Goal: Task Accomplishment & Management: Use online tool/utility

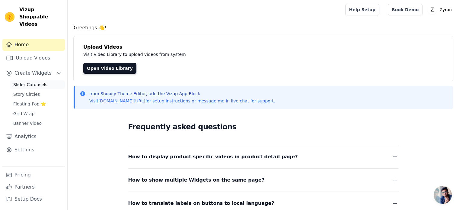
click at [25, 81] on span "Slider Carousels" at bounding box center [30, 84] width 34 height 6
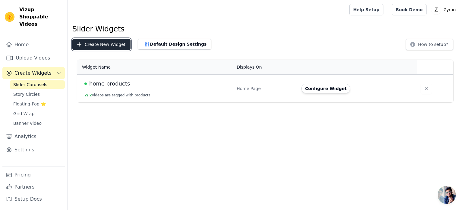
click at [98, 43] on button "Create New Widget" at bounding box center [101, 44] width 58 height 11
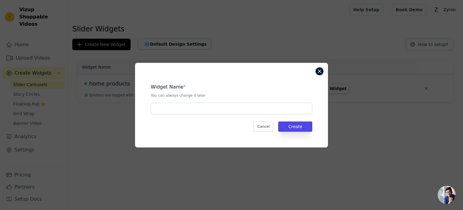
drag, startPoint x: 320, startPoint y: 71, endPoint x: 301, endPoint y: 71, distance: 18.7
click at [320, 71] on button "Close modal" at bounding box center [319, 71] width 7 height 7
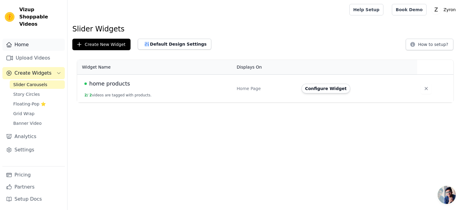
click at [26, 43] on link "Home" at bounding box center [33, 45] width 62 height 12
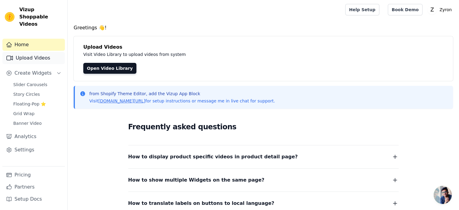
click at [45, 56] on link "Upload Videos" at bounding box center [33, 58] width 62 height 12
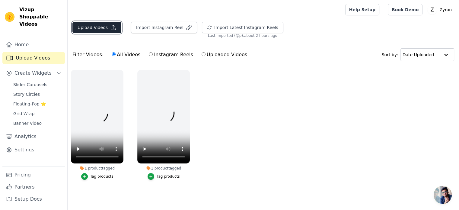
click at [104, 26] on button "Upload Videos" at bounding box center [96, 27] width 49 height 11
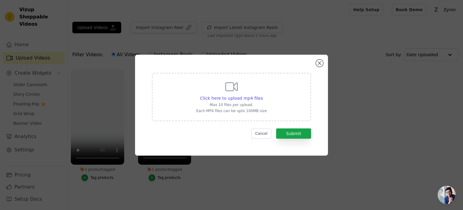
click at [268, 101] on div "Click here to upload mp4 files Max 10 files per upload. Each MP4 files can be u…" at bounding box center [231, 97] width 159 height 48
click at [263, 95] on input "Click here to upload mp4 files Max 10 files per upload. Each MP4 files can be u…" at bounding box center [263, 95] width 0 height 0
type input "C:\fakepath\517127eb457adc3a2a4a6367f43bf217_720w.mp4"
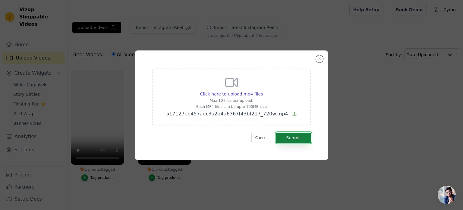
click at [292, 138] on button "Submit" at bounding box center [293, 137] width 35 height 10
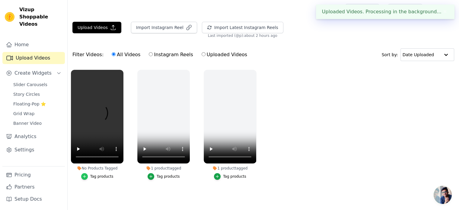
click at [87, 178] on div "button" at bounding box center [84, 176] width 7 height 7
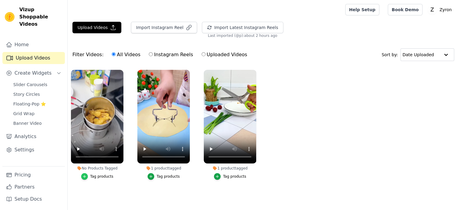
click at [88, 176] on div "button" at bounding box center [84, 176] width 7 height 7
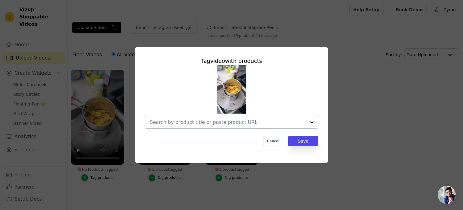
click at [247, 122] on input "No Products Tagged Tag video with products Cancel Save Tag products" at bounding box center [228, 122] width 156 height 6
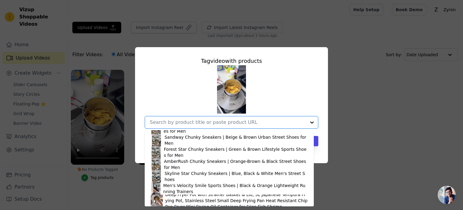
scroll to position [141, 0]
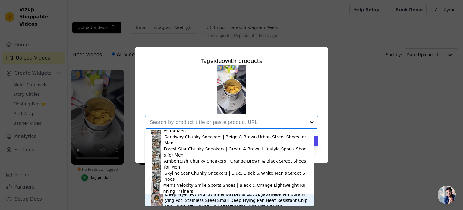
click at [172, 197] on div "Deep Fryer Pot with Strainer Basket & Lid, 3L Japanese Tempura Frying Pot, Stai…" at bounding box center [236, 200] width 143 height 18
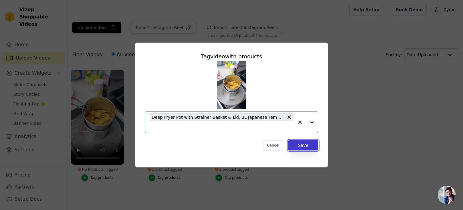
click at [295, 144] on button "Save" at bounding box center [303, 145] width 30 height 10
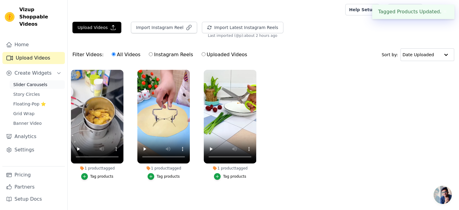
click at [23, 81] on span "Slider Carousels" at bounding box center [30, 84] width 34 height 6
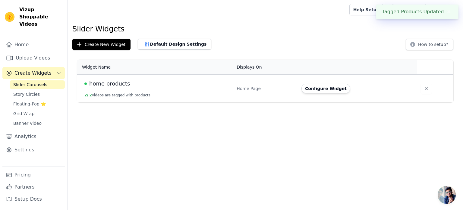
click at [183, 87] on div "home products" at bounding box center [156, 83] width 145 height 8
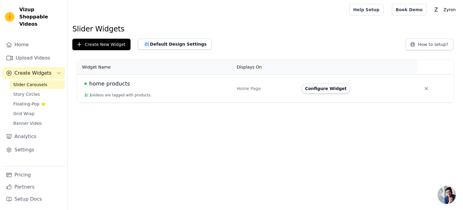
click at [262, 91] on td "Home Page" at bounding box center [265, 88] width 65 height 28
click at [101, 87] on span "home products" at bounding box center [109, 83] width 41 height 8
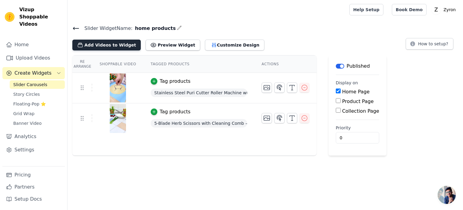
click at [112, 43] on button "Add Videos to Widget" at bounding box center [106, 44] width 68 height 11
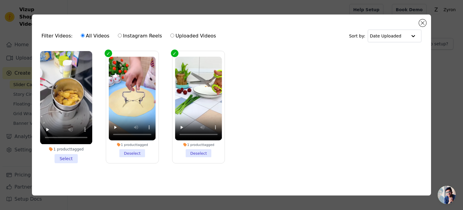
click at [69, 157] on li "1 product tagged Select" at bounding box center [66, 107] width 52 height 112
click at [0, 0] on input "1 product tagged Select" at bounding box center [0, 0] width 0 height 0
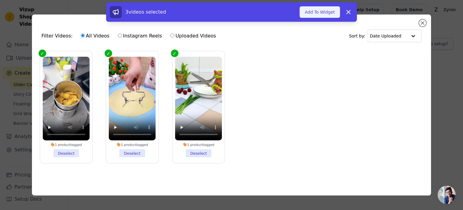
click at [325, 11] on button "Add To Widget" at bounding box center [320, 11] width 40 height 11
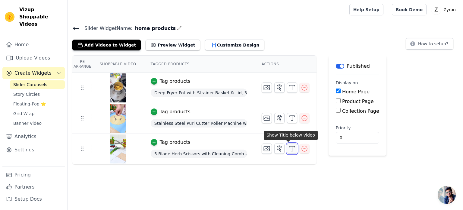
click at [289, 147] on icon "button" at bounding box center [292, 148] width 7 height 7
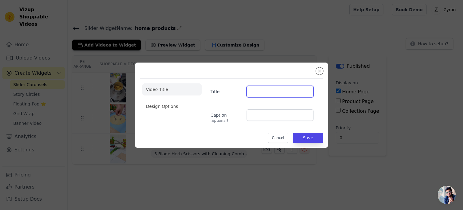
click at [282, 91] on input "Title" at bounding box center [280, 91] width 67 height 11
click at [317, 71] on button "Close modal" at bounding box center [319, 70] width 7 height 7
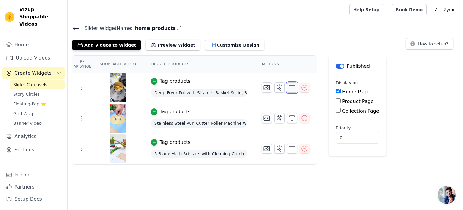
click at [289, 85] on icon "button" at bounding box center [292, 87] width 7 height 7
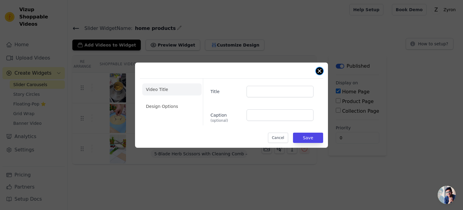
click at [320, 70] on button "Close modal" at bounding box center [319, 70] width 7 height 7
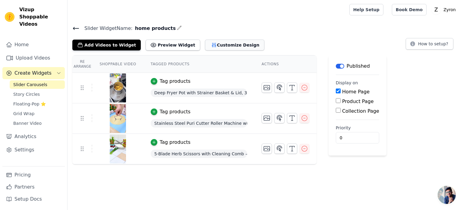
click at [224, 43] on button "Customize Design" at bounding box center [234, 44] width 59 height 11
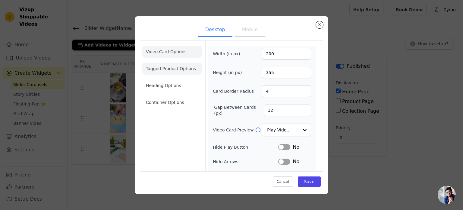
click at [158, 68] on li "Tagged Product Options" at bounding box center [171, 68] width 59 height 12
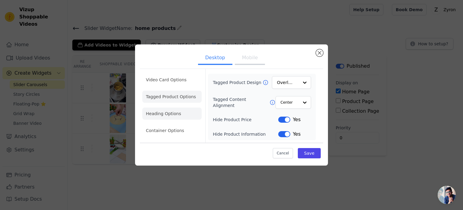
click at [170, 114] on li "Heading Options" at bounding box center [171, 113] width 59 height 12
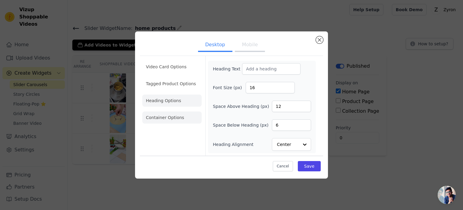
click at [170, 117] on li "Container Options" at bounding box center [171, 117] width 59 height 12
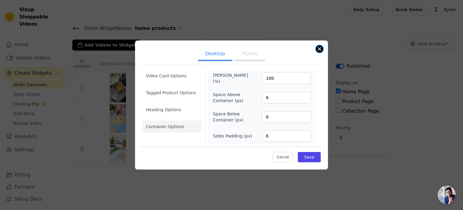
click at [318, 49] on button "Close modal" at bounding box center [319, 48] width 7 height 7
